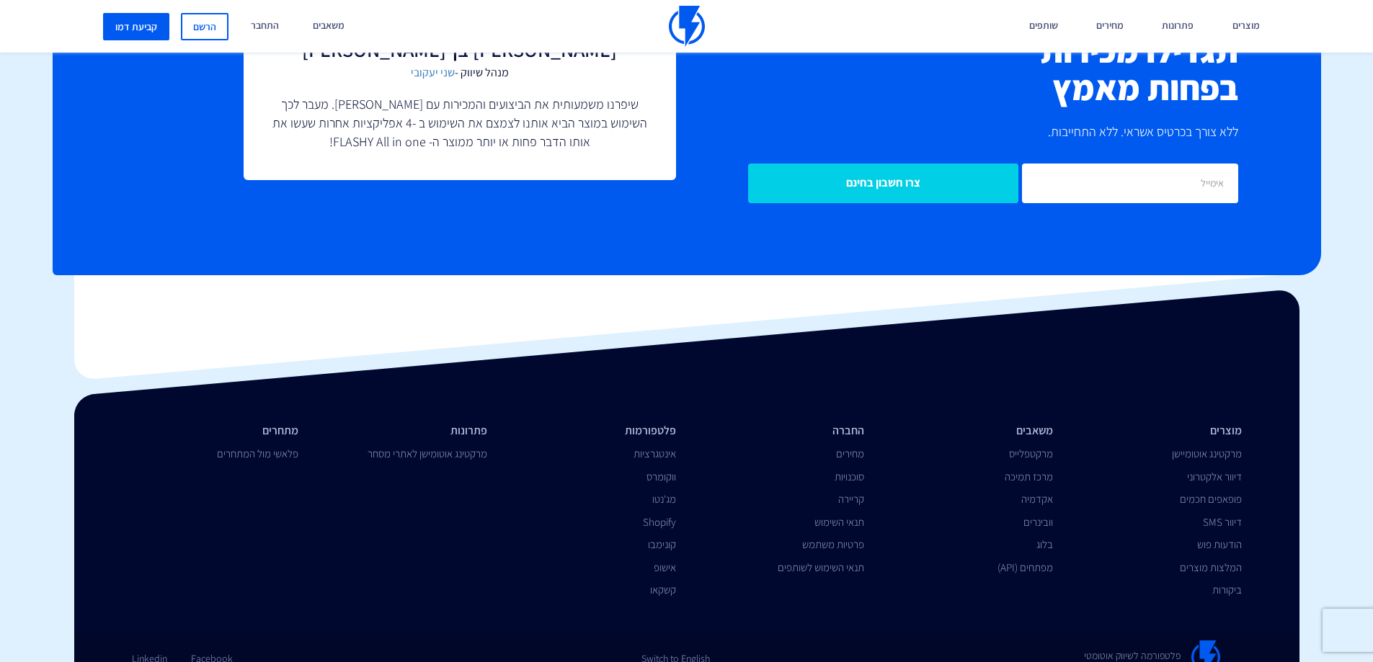
scroll to position [2691, 0]
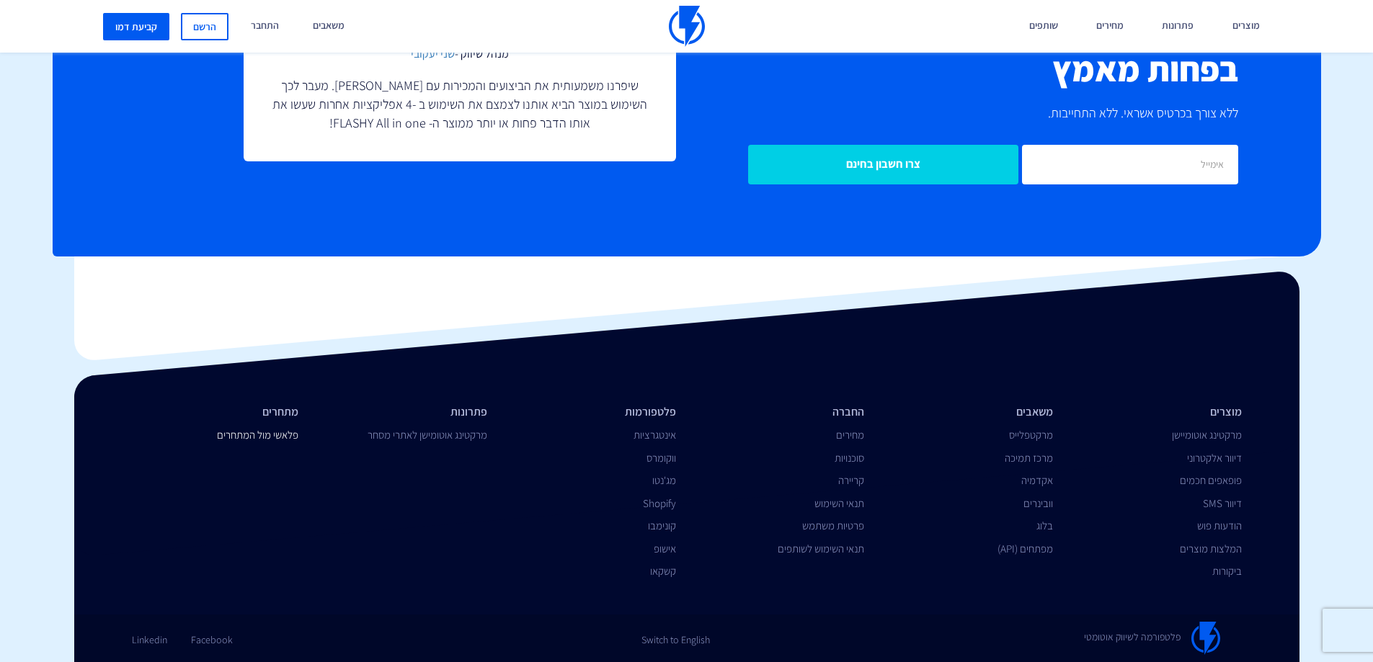
click at [282, 439] on link "פלאשי מול המתחרים" at bounding box center [257, 435] width 81 height 14
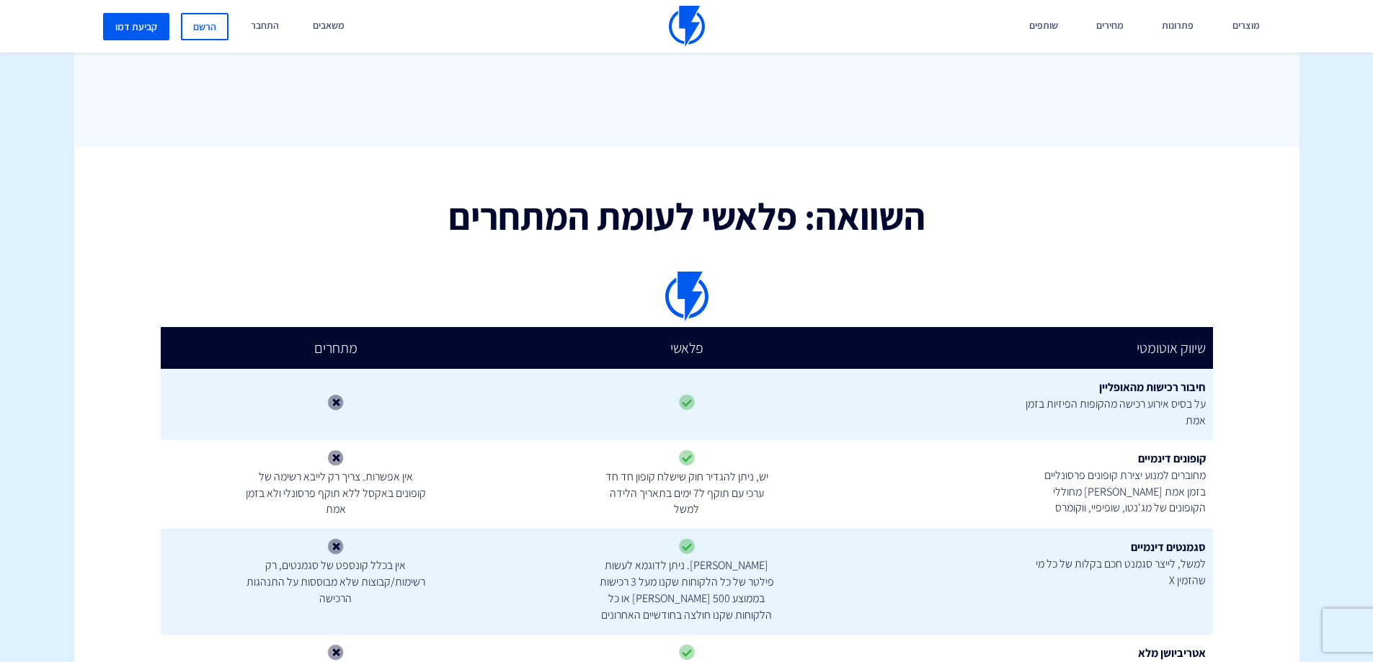
scroll to position [1009, 0]
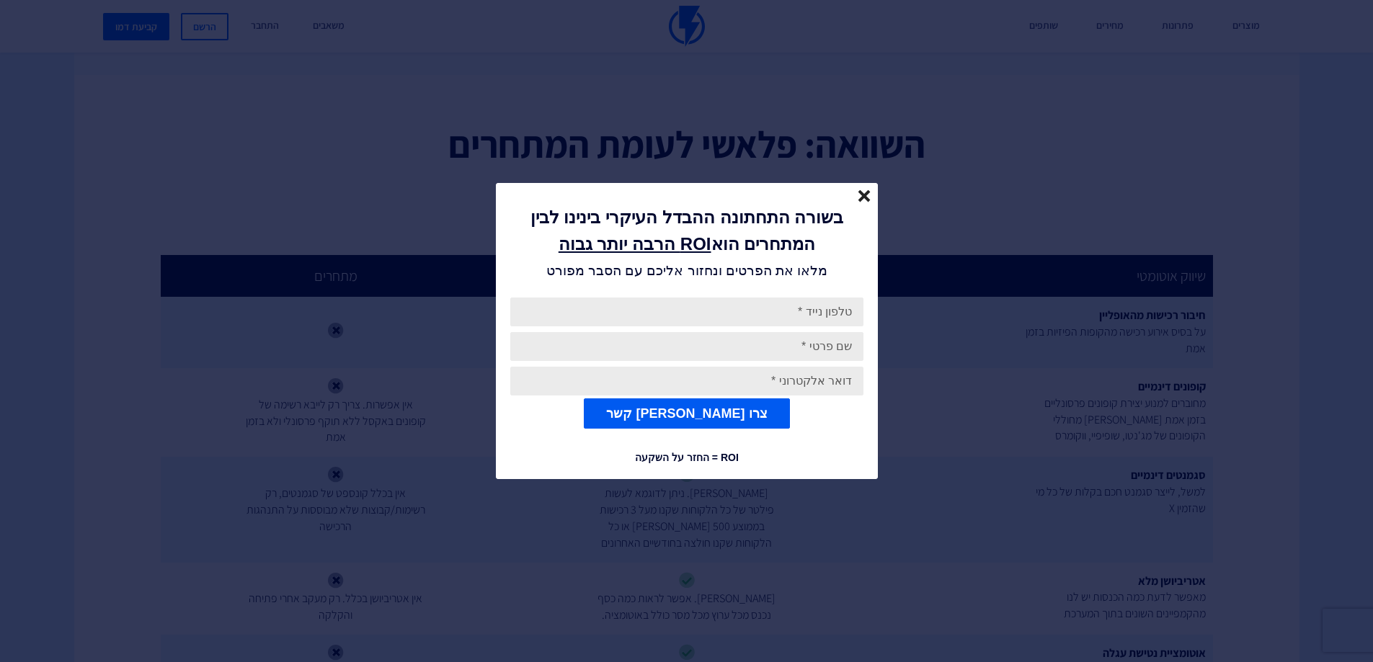
click at [863, 200] on icon "close" at bounding box center [864, 196] width 12 height 12
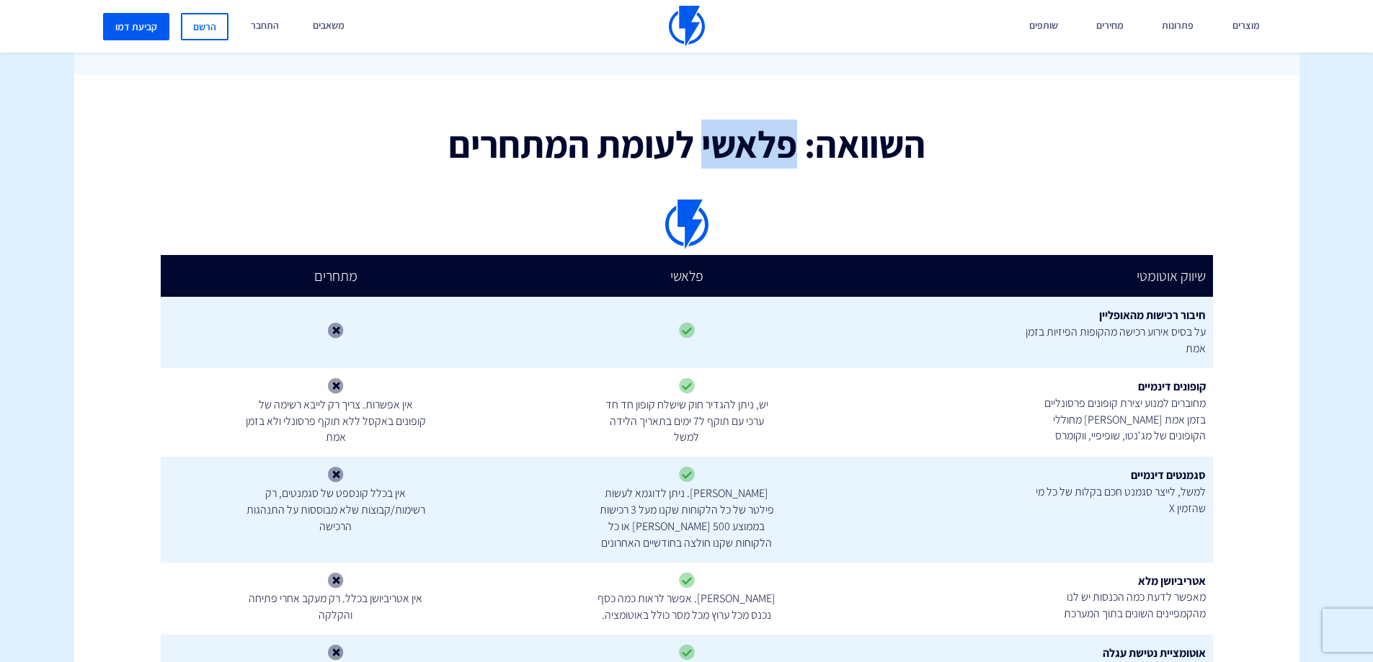
drag, startPoint x: 791, startPoint y: 153, endPoint x: 702, endPoint y: 150, distance: 89.4
click at [702, 150] on h2 "השוואה: פלאשי לעומת המתחרים" at bounding box center [687, 144] width 1052 height 41
